Goal: Find specific page/section: Find specific page/section

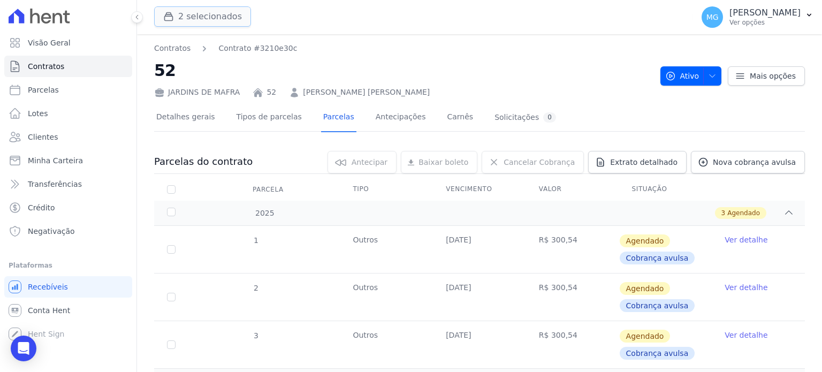
click at [208, 16] on button "2 selecionados" at bounding box center [202, 16] width 97 height 20
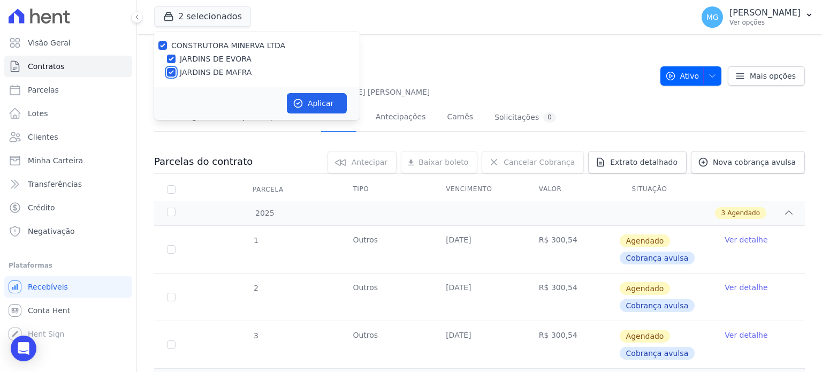
drag, startPoint x: 173, startPoint y: 72, endPoint x: 167, endPoint y: 63, distance: 11.3
click at [172, 72] on input "JARDINS DE MAFRA" at bounding box center [171, 72] width 9 height 9
checkbox input "false"
drag, startPoint x: 331, startPoint y: 104, endPoint x: 518, endPoint y: 0, distance: 213.7
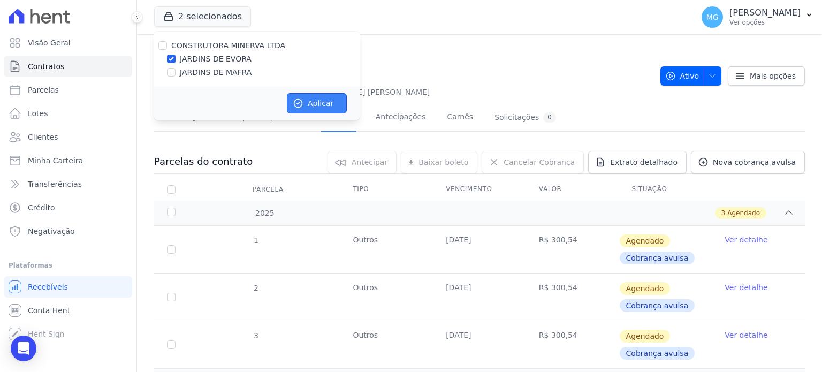
click at [331, 103] on button "Aplicar" at bounding box center [317, 103] width 60 height 20
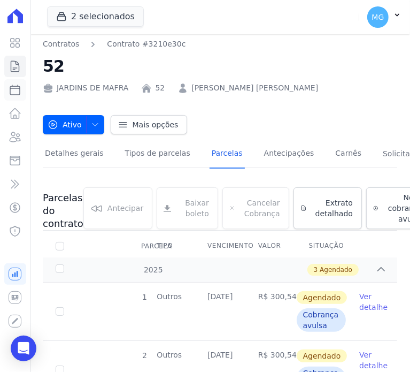
click at [18, 85] on icon at bounding box center [15, 89] width 13 height 13
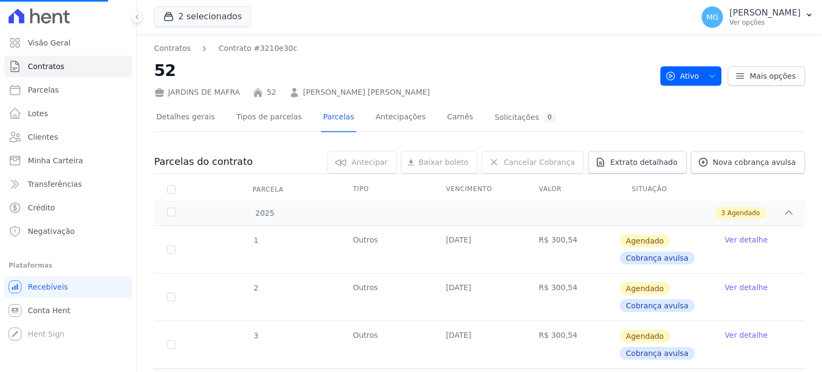
select select
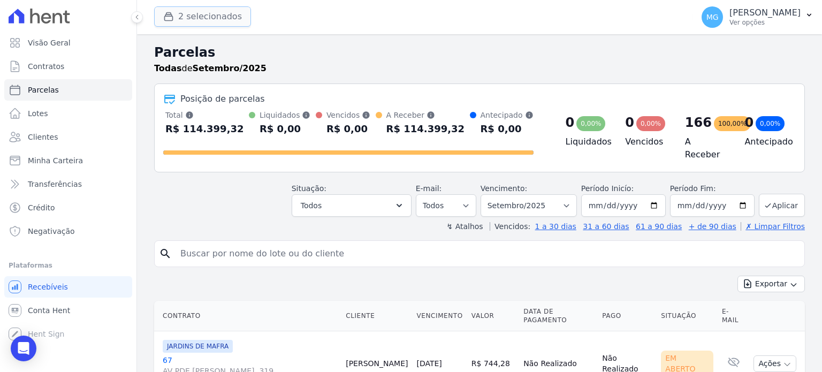
click at [181, 18] on button "2 selecionados" at bounding box center [202, 16] width 97 height 20
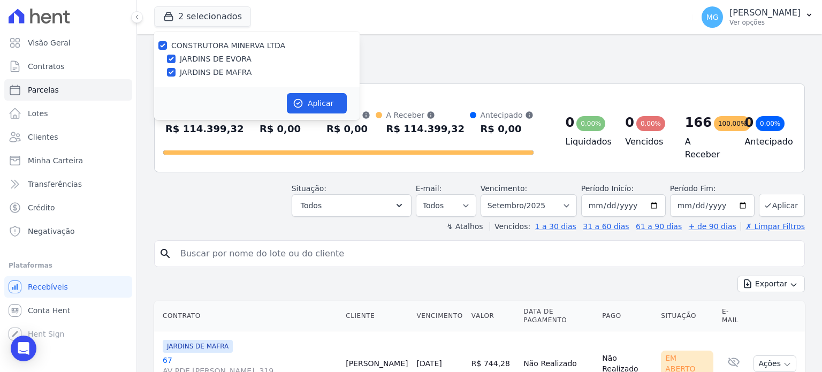
click at [476, 59] on h2 "Parcelas" at bounding box center [479, 52] width 651 height 19
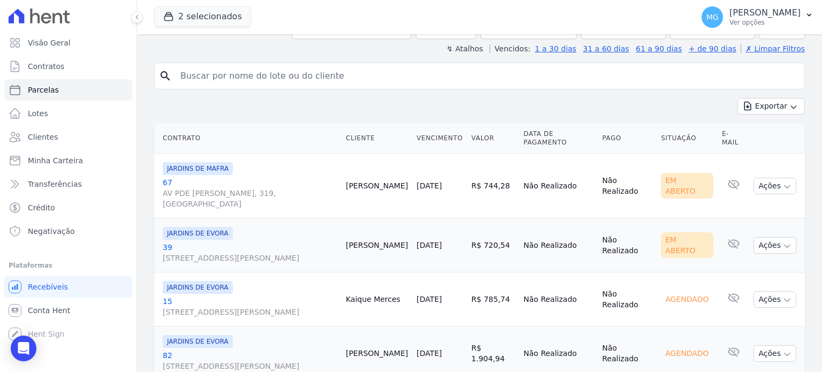
scroll to position [178, 0]
click at [244, 68] on input "search" at bounding box center [487, 75] width 626 height 21
type input "55"
select select
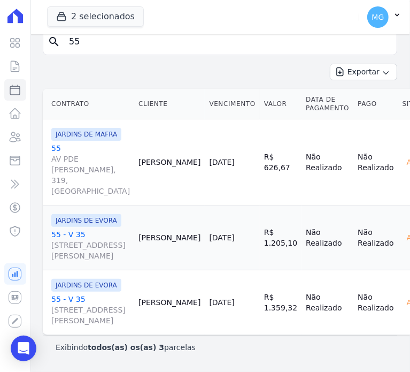
scroll to position [257, 0]
click at [302, 119] on td "Não Realizado" at bounding box center [328, 162] width 52 height 86
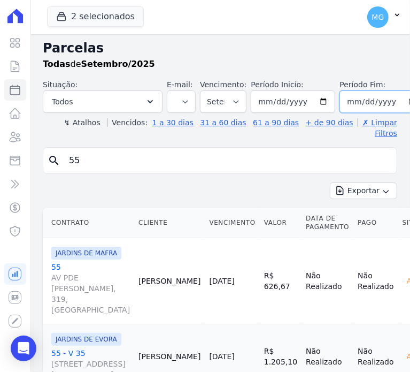
click at [395, 100] on input "[DATE]" at bounding box center [382, 101] width 85 height 22
type input "[DATE]"
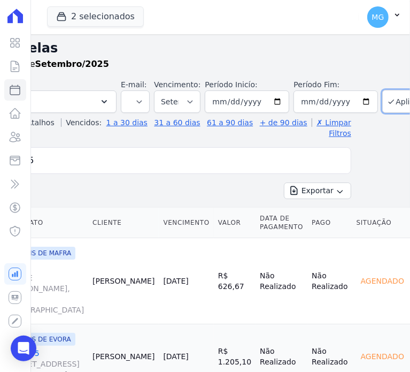
drag, startPoint x: 338, startPoint y: 131, endPoint x: 379, endPoint y: 123, distance: 41.9
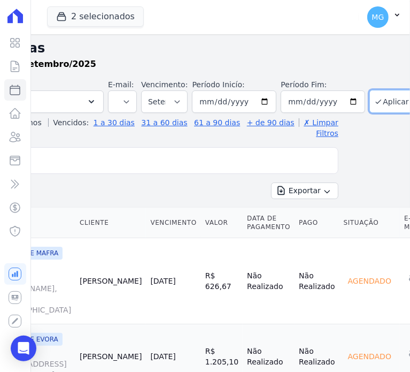
click at [380, 99] on button "Aplicar" at bounding box center [393, 101] width 46 height 23
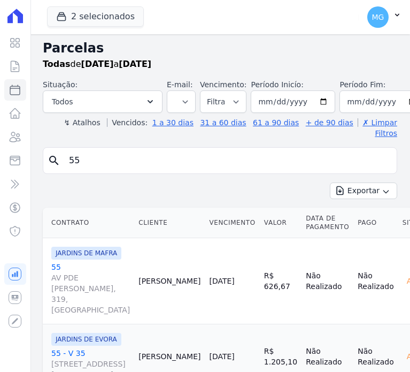
select select
drag, startPoint x: 363, startPoint y: 172, endPoint x: 242, endPoint y: 169, distance: 121.0
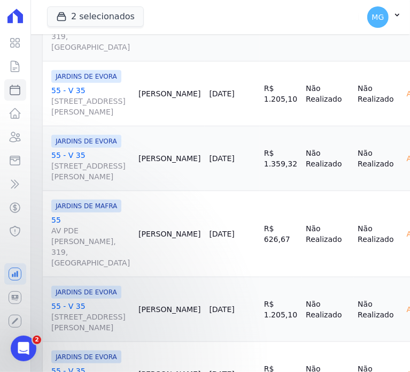
scroll to position [214, 0]
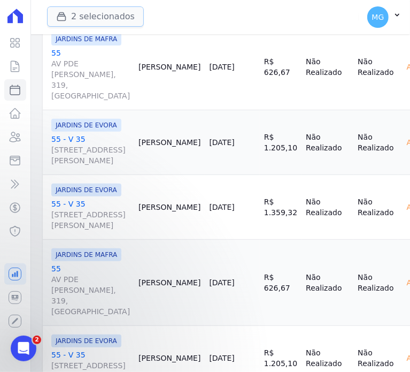
click at [79, 14] on button "2 selecionados" at bounding box center [95, 16] width 97 height 20
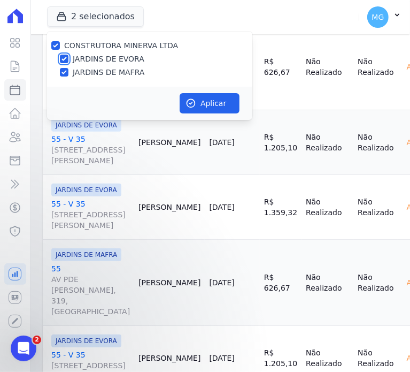
click at [63, 58] on input "JARDINS DE EVORA" at bounding box center [64, 59] width 9 height 9
checkbox input "false"
click at [65, 72] on input "JARDINS DE MAFRA" at bounding box center [64, 72] width 9 height 9
checkbox input "false"
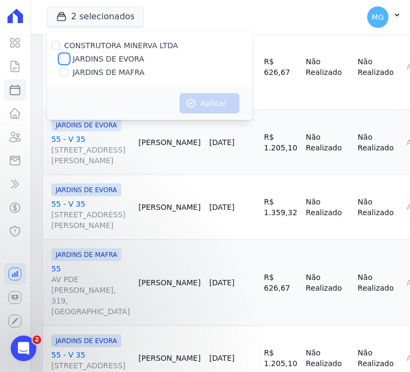
click at [64, 60] on input "JARDINS DE EVORA" at bounding box center [64, 59] width 9 height 9
checkbox input "true"
click at [199, 109] on button "Aplicar" at bounding box center [210, 103] width 60 height 20
select select
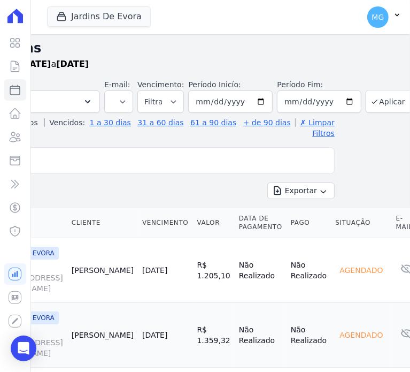
scroll to position [0, 66]
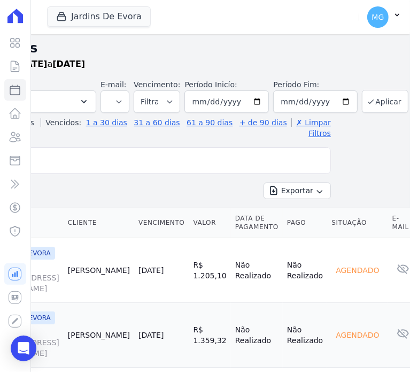
drag, startPoint x: 241, startPoint y: 181, endPoint x: 302, endPoint y: 181, distance: 60.5
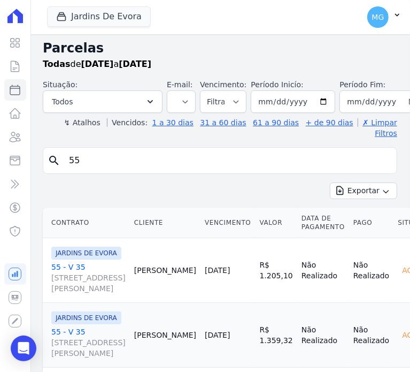
drag, startPoint x: 177, startPoint y: 177, endPoint x: 89, endPoint y: 177, distance: 87.2
drag, startPoint x: 165, startPoint y: 145, endPoint x: 128, endPoint y: 149, distance: 36.6
click at [84, 153] on input "55" at bounding box center [228, 160] width 330 height 21
click at [84, 152] on input "55" at bounding box center [228, 160] width 330 height 21
type input "36"
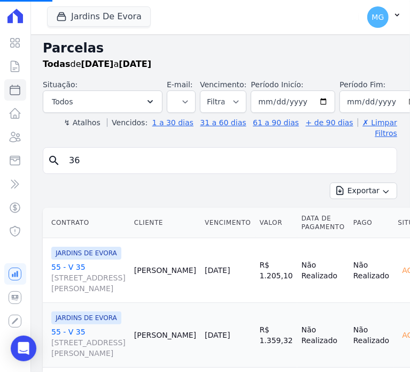
select select
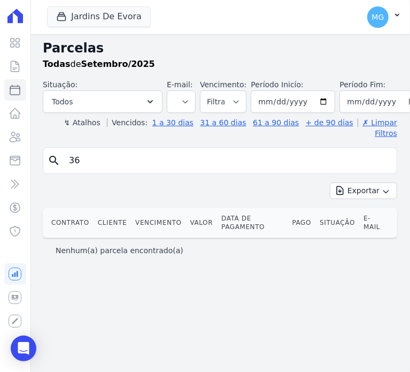
click at [169, 152] on input "36" at bounding box center [228, 160] width 330 height 21
type input "16"
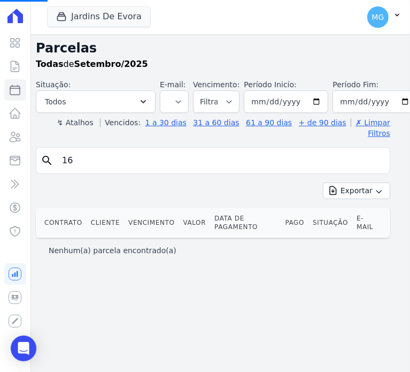
drag, startPoint x: 247, startPoint y: 177, endPoint x: 299, endPoint y: 176, distance: 51.9
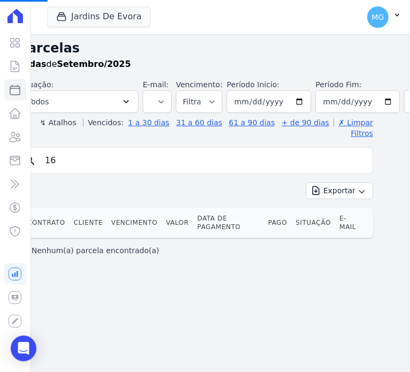
select select
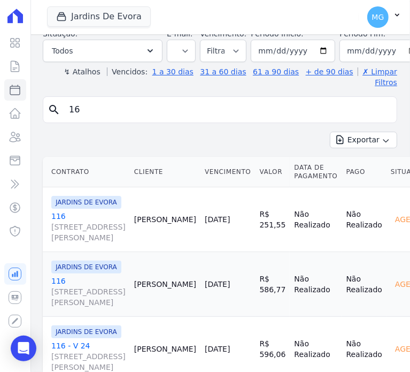
scroll to position [33, 0]
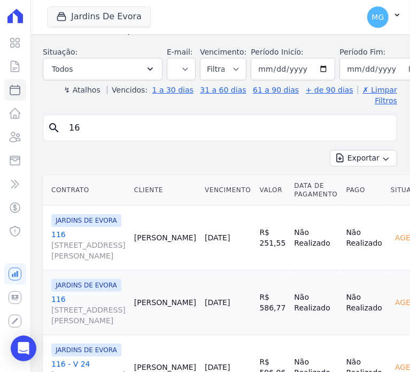
click at [91, 118] on input "16" at bounding box center [228, 127] width 330 height 21
type input "29"
click at [278, 150] on div "Exportar Exportar PDF Exportar CSV" at bounding box center [220, 162] width 355 height 25
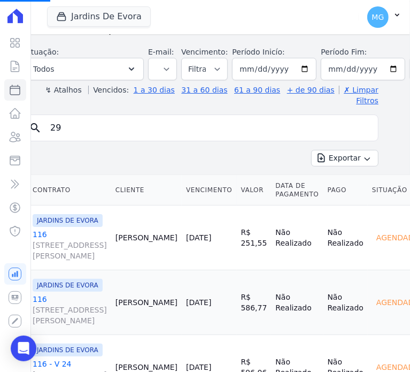
scroll to position [33, 62]
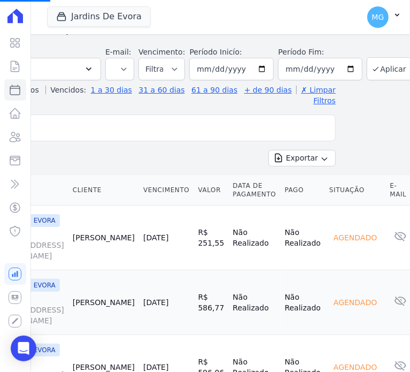
drag, startPoint x: 256, startPoint y: 139, endPoint x: 372, endPoint y: 86, distance: 127.4
select select
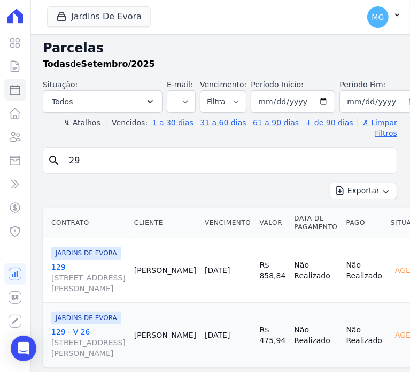
click at [375, 70] on div "Todas de Setembro/2025" at bounding box center [220, 64] width 355 height 13
drag, startPoint x: 193, startPoint y: 203, endPoint x: 112, endPoint y: 202, distance: 80.8
click at [96, 156] on input "29" at bounding box center [228, 160] width 330 height 21
click at [96, 155] on input "29" at bounding box center [228, 160] width 330 height 21
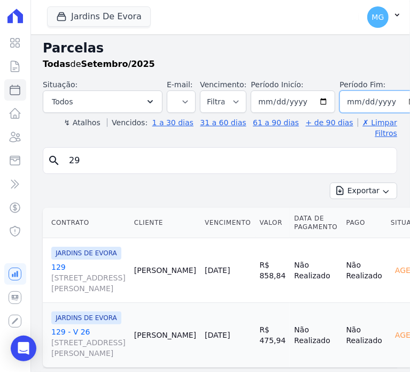
click at [396, 104] on input "[DATE]" at bounding box center [382, 101] width 85 height 22
type input "[DATE]"
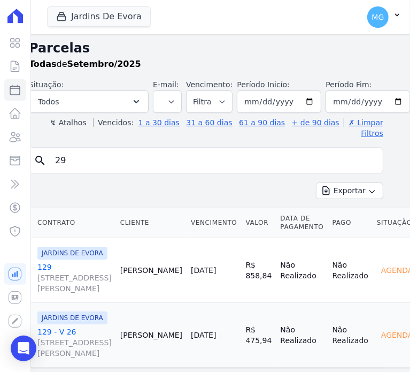
scroll to position [0, 65]
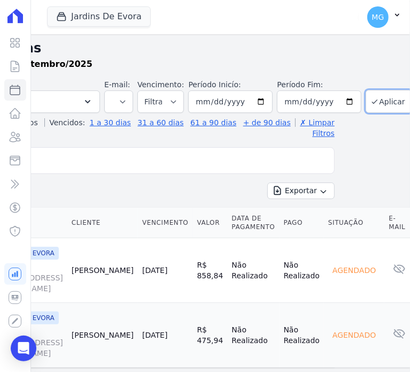
drag, startPoint x: 258, startPoint y: 181, endPoint x: 319, endPoint y: 170, distance: 62.6
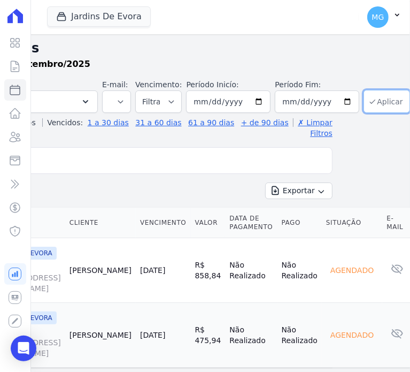
click at [370, 100] on button "Aplicar" at bounding box center [387, 101] width 46 height 23
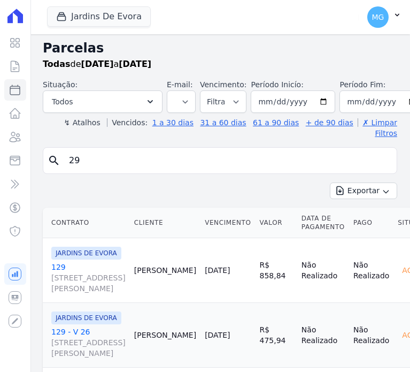
select select
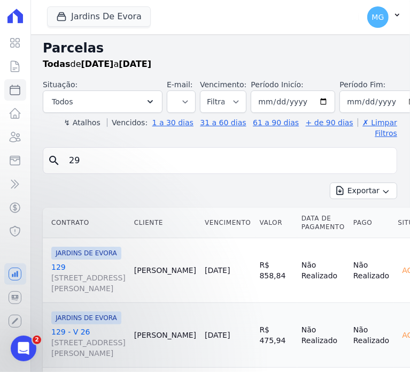
drag, startPoint x: 165, startPoint y: 209, endPoint x: 77, endPoint y: 129, distance: 119.0
click at [93, 150] on input "29" at bounding box center [228, 160] width 330 height 21
type input "16"
select select
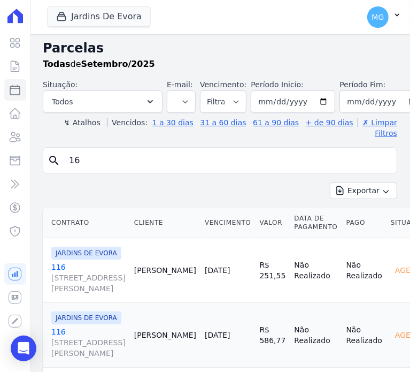
click at [90, 152] on input "16" at bounding box center [228, 160] width 330 height 21
click at [14, 65] on icon at bounding box center [15, 66] width 13 height 13
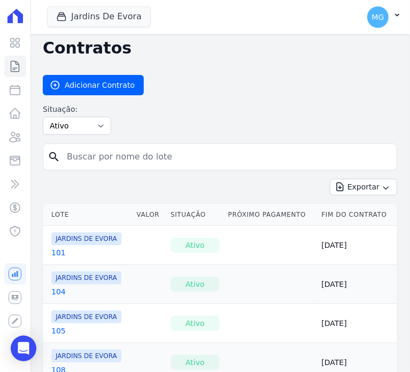
click at [96, 164] on input "search" at bounding box center [226, 156] width 332 height 21
click at [92, 152] on input "search" at bounding box center [226, 156] width 332 height 21
type input "16"
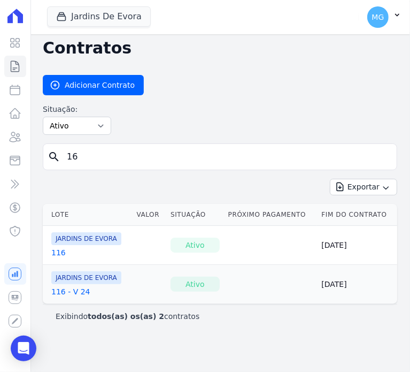
click at [105, 160] on input "16" at bounding box center [226, 156] width 332 height 21
type input "29"
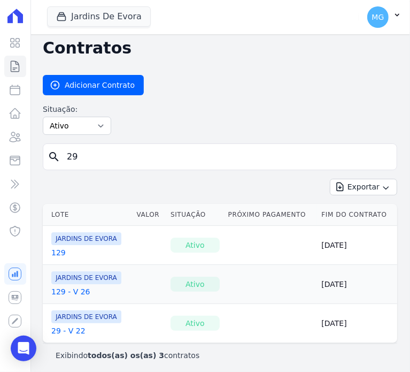
click at [118, 154] on input "29" at bounding box center [226, 156] width 332 height 21
type input "36"
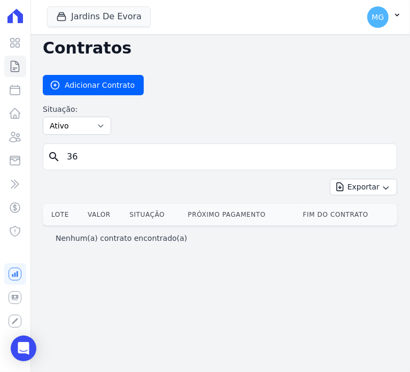
click at [120, 154] on input "36" at bounding box center [226, 156] width 332 height 21
type input "71"
click at [116, 155] on input "71" at bounding box center [226, 156] width 332 height 21
click at [115, 155] on input "71" at bounding box center [226, 156] width 332 height 21
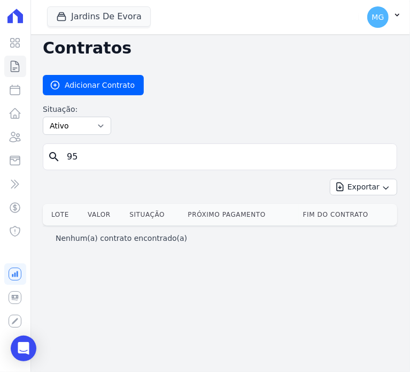
type input "95"
click at [115, 155] on input "95" at bounding box center [226, 156] width 332 height 21
click at [115, 154] on input "95" at bounding box center [226, 156] width 332 height 21
type input "30"
